Goal: Information Seeking & Learning: Check status

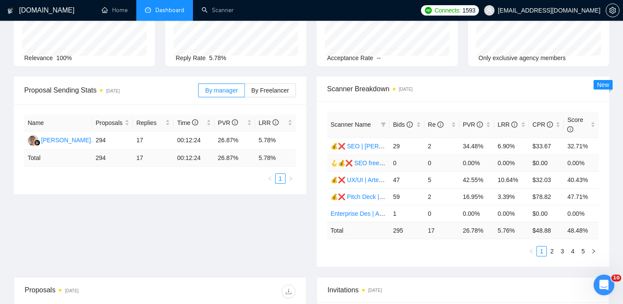
scroll to position [75, 0]
click at [512, 125] on icon "info-circle" at bounding box center [515, 126] width 6 height 6
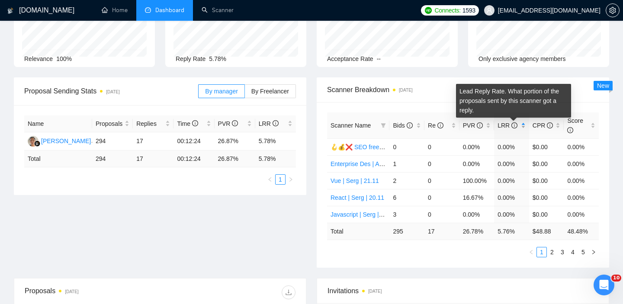
click at [514, 125] on icon "info-circle" at bounding box center [515, 126] width 6 height 6
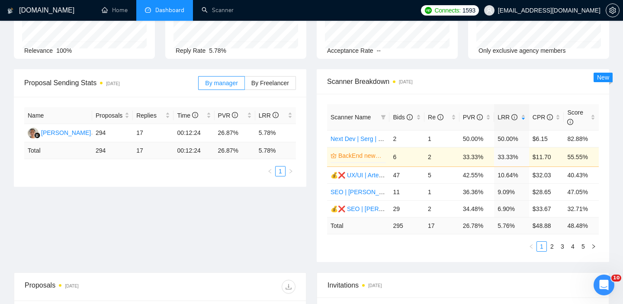
scroll to position [0, 0]
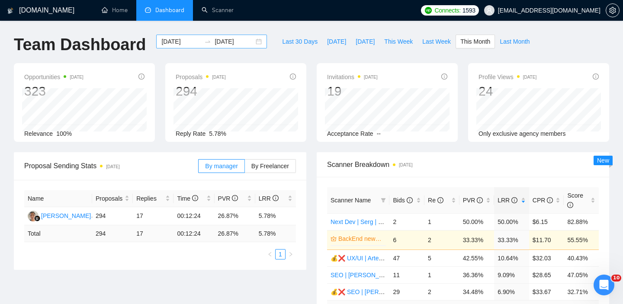
click at [218, 43] on input "2025-09-30" at bounding box center [234, 42] width 39 height 10
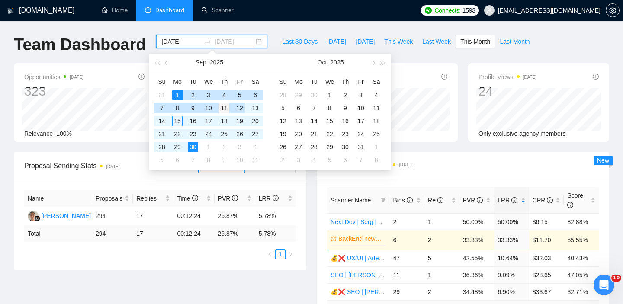
type input "2025-09-11"
click at [226, 107] on div "11" at bounding box center [224, 108] width 10 height 10
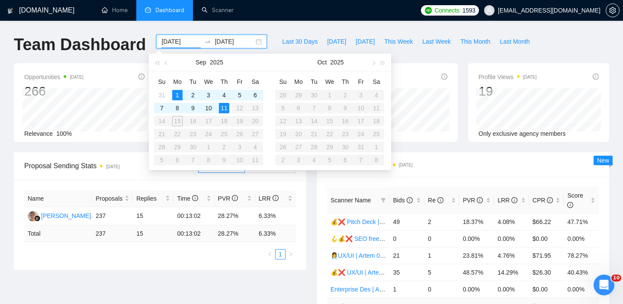
click at [180, 120] on table "Su Mo Tu We Th Fr Sa 31 1 2 3 4 5 6 7 8 9 10 11 12 13 14 15 16 17 18 19 20 21 2…" at bounding box center [208, 121] width 109 height 92
click at [174, 96] on div "1" at bounding box center [177, 95] width 10 height 10
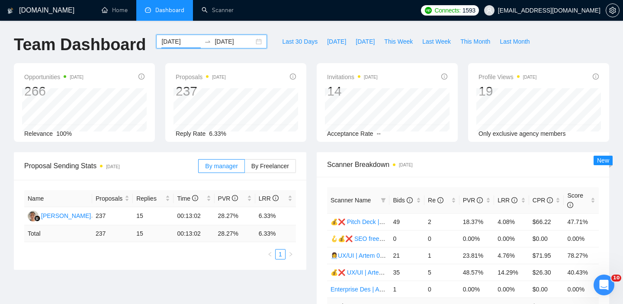
click at [215, 40] on input "2025-09-11" at bounding box center [234, 42] width 39 height 10
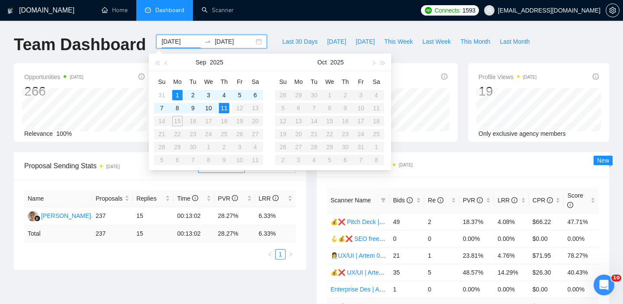
click at [184, 40] on input "2025-09-01" at bounding box center [180, 42] width 39 height 10
click at [225, 112] on div "11" at bounding box center [224, 108] width 10 height 10
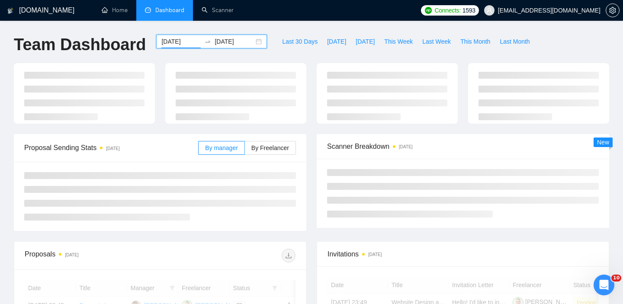
click at [227, 35] on div "2025-09-11 2025-09-11" at bounding box center [211, 42] width 111 height 14
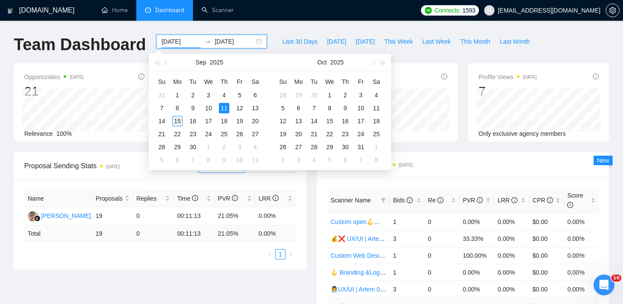
type input "2025-09-15"
click at [179, 120] on div "15" at bounding box center [177, 121] width 10 height 10
type input "2025-09-16"
click at [182, 43] on input "2025-09-15" at bounding box center [180, 42] width 39 height 10
type input "2025-09-11"
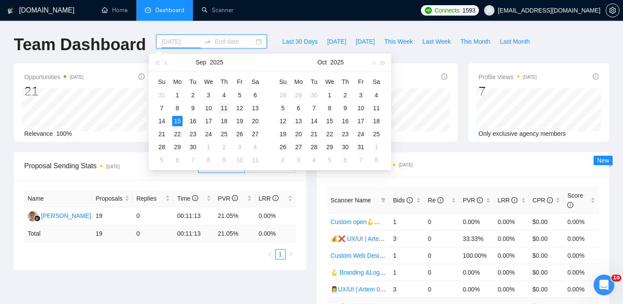
click at [227, 107] on div "11" at bounding box center [224, 108] width 10 height 10
type input "2025-09-15"
click at [177, 121] on div "15" at bounding box center [177, 121] width 10 height 10
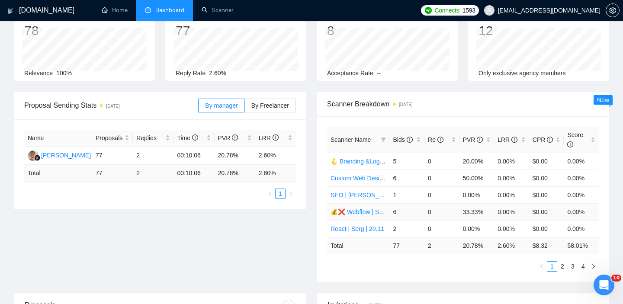
scroll to position [61, 0]
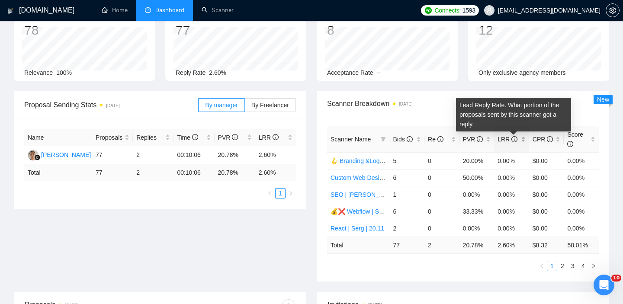
click at [523, 137] on div "LRR" at bounding box center [512, 140] width 28 height 10
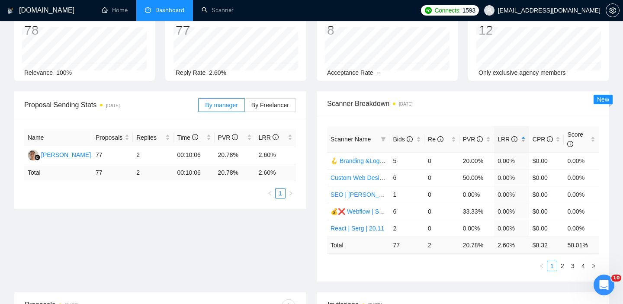
click at [522, 143] on div "LRR" at bounding box center [512, 140] width 28 height 10
click at [522, 142] on div "LRR" at bounding box center [512, 140] width 28 height 10
click at [522, 105] on span "Scanner Breakdown 3 days ago" at bounding box center [463, 103] width 272 height 11
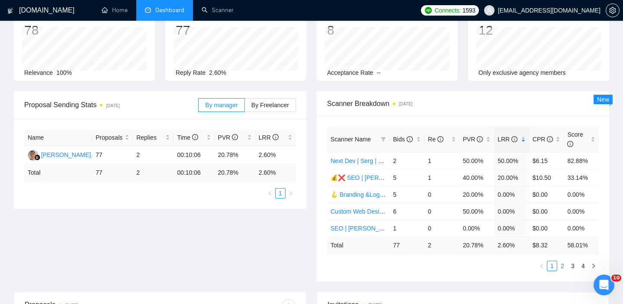
click at [564, 266] on link "2" at bounding box center [563, 266] width 10 height 10
click at [573, 266] on link "3" at bounding box center [573, 266] width 10 height 10
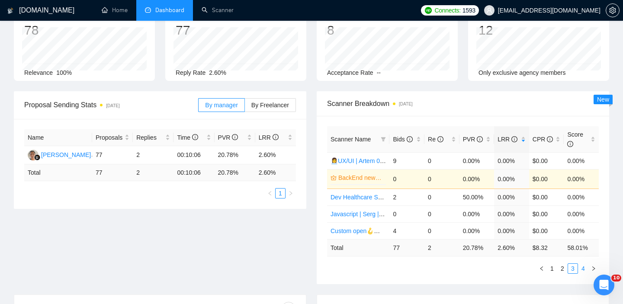
click at [584, 268] on link "4" at bounding box center [584, 269] width 10 height 10
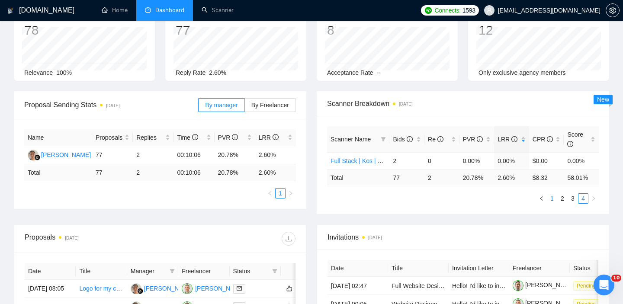
click at [553, 199] on link "1" at bounding box center [553, 199] width 10 height 10
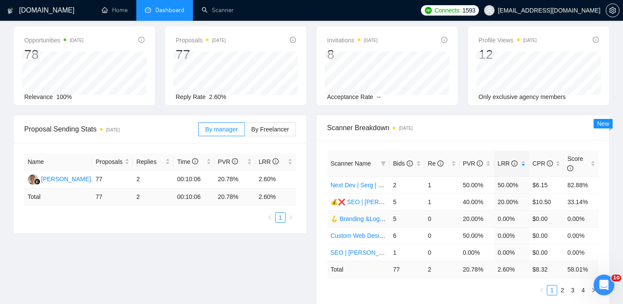
scroll to position [38, 0]
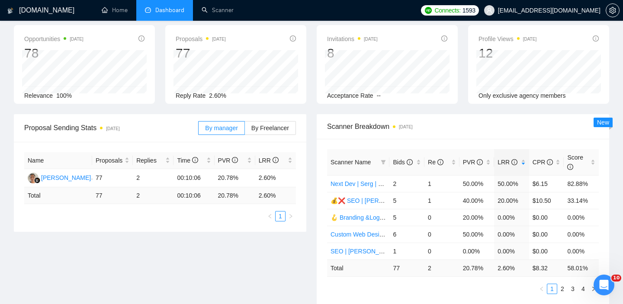
click at [239, 274] on div "Proposal Sending Stats 3 days ago By manager By Freelancer Name Proposals Repli…" at bounding box center [312, 214] width 606 height 201
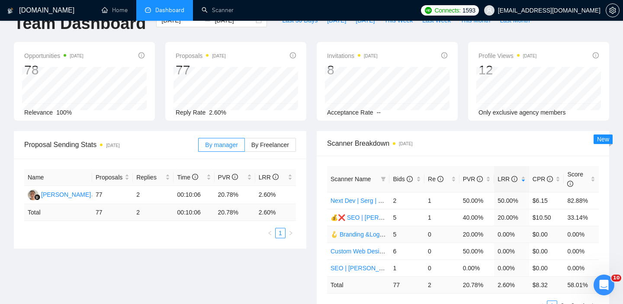
scroll to position [0, 0]
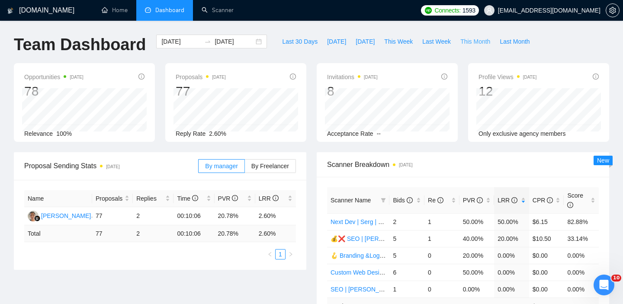
click at [489, 35] on button "This Month" at bounding box center [475, 42] width 39 height 14
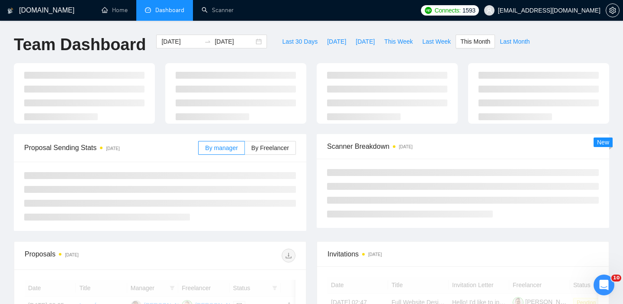
type input "2025-09-01"
type input "2025-09-30"
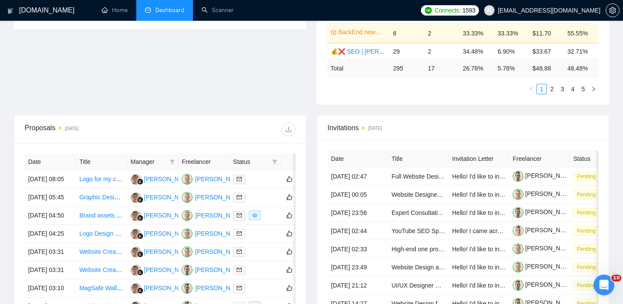
scroll to position [191, 0]
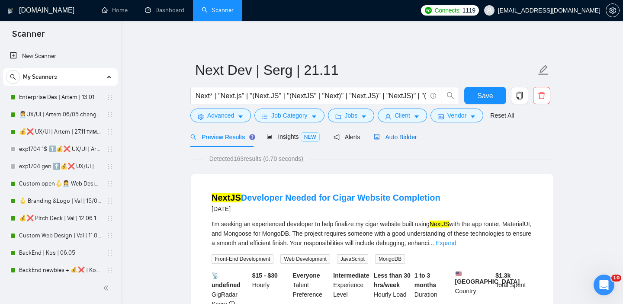
click at [414, 141] on div "Auto Bidder" at bounding box center [395, 137] width 43 height 10
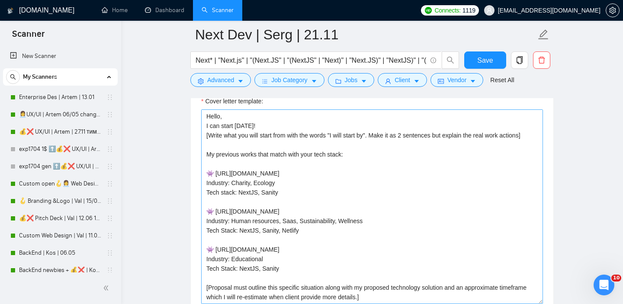
scroll to position [19, 0]
